Goal: Check status: Check status

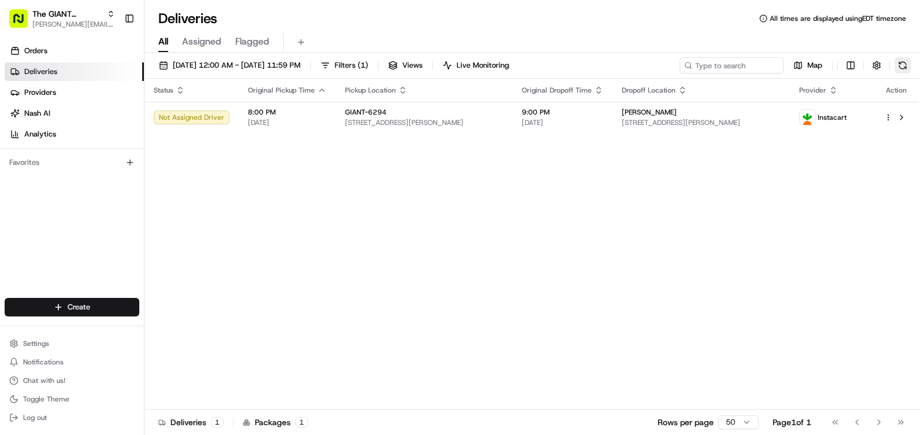
click at [908, 69] on button at bounding box center [903, 65] width 16 height 16
click at [911, 65] on button at bounding box center [903, 65] width 16 height 16
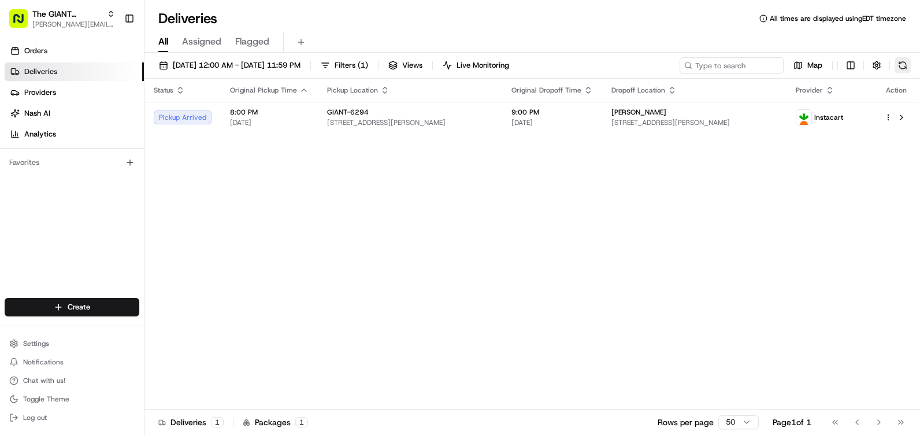
click at [906, 69] on button at bounding box center [903, 65] width 16 height 16
click at [509, 70] on span "Live Monitoring" at bounding box center [483, 65] width 53 height 10
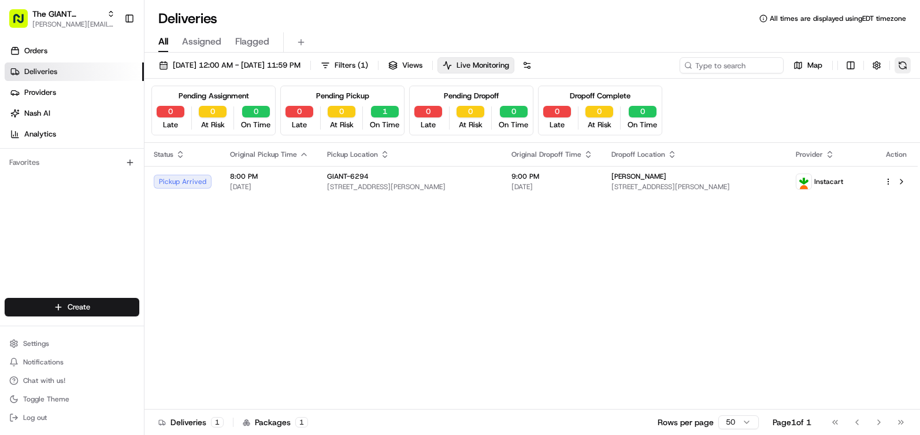
click at [906, 72] on button at bounding box center [903, 65] width 16 height 16
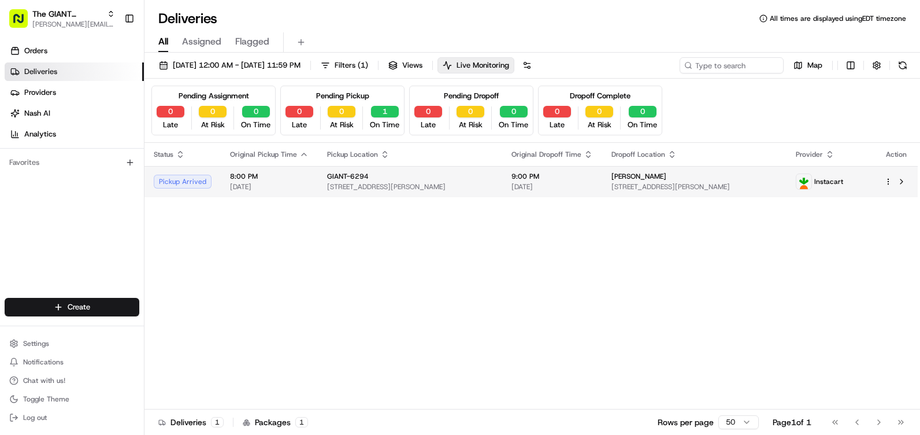
click at [458, 180] on div "GIANT-6294" at bounding box center [410, 176] width 166 height 9
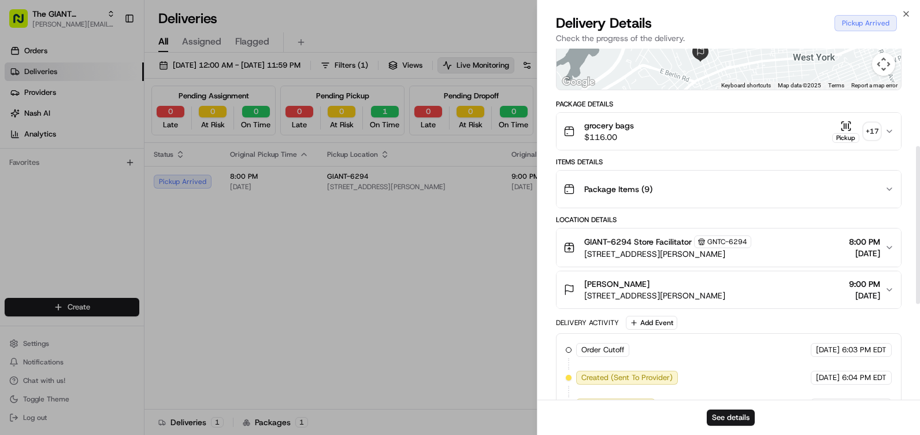
scroll to position [116, 0]
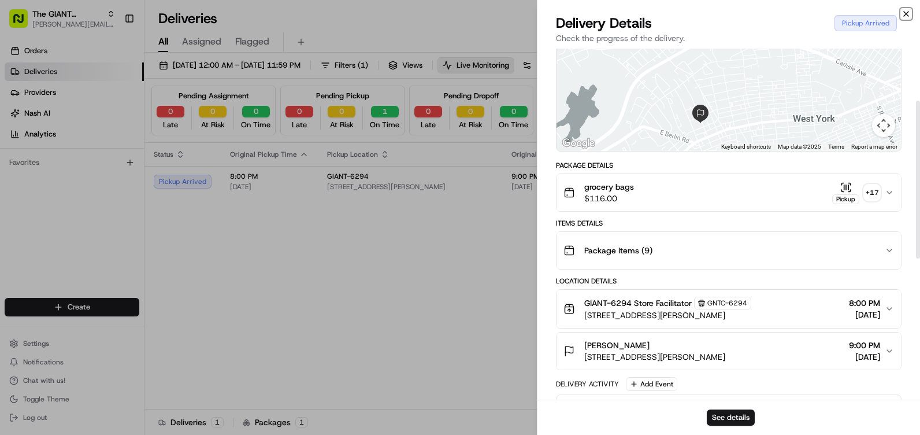
click at [902, 16] on icon "button" at bounding box center [906, 13] width 9 height 9
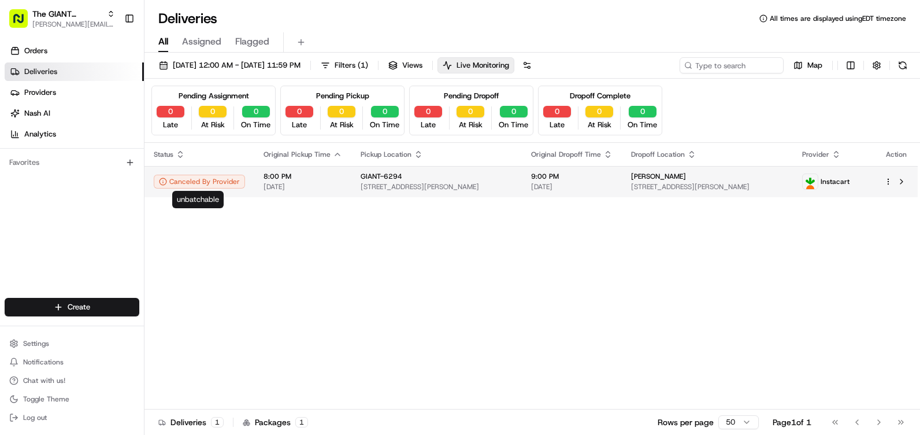
click at [183, 181] on div "Canceled By Provider" at bounding box center [199, 182] width 91 height 14
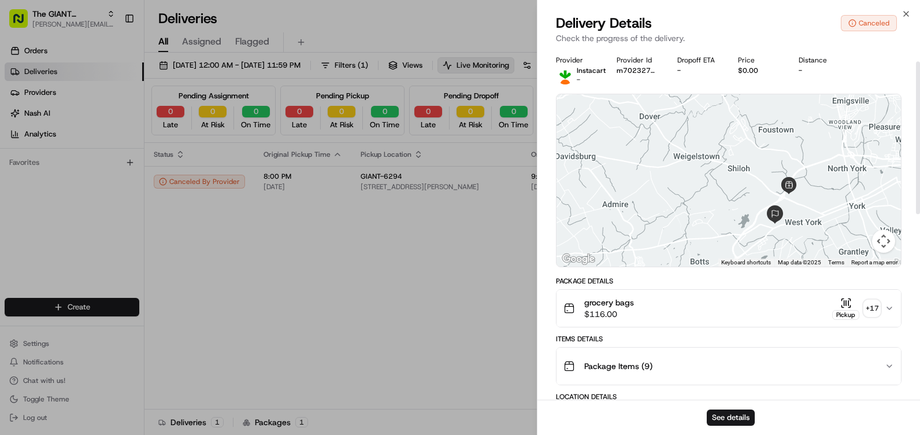
scroll to position [289, 0]
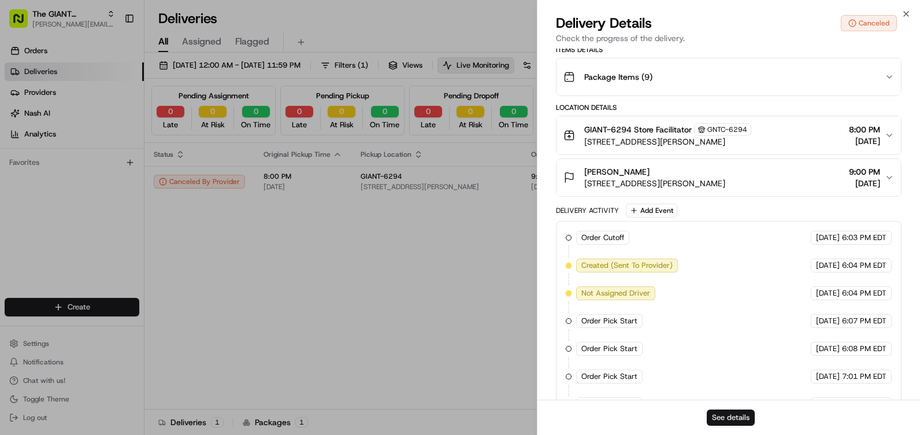
click at [730, 412] on button "See details" at bounding box center [731, 417] width 48 height 16
click at [908, 11] on icon "button" at bounding box center [906, 13] width 9 height 9
